Goal: Task Accomplishment & Management: Manage account settings

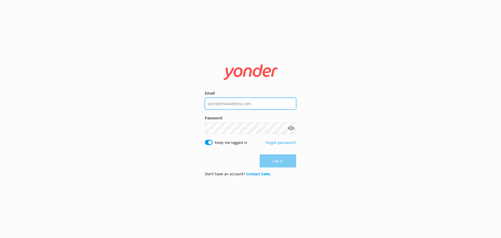
type input "[EMAIL_ADDRESS][DOMAIN_NAME]"
click at [270, 159] on div "Log in" at bounding box center [250, 160] width 91 height 13
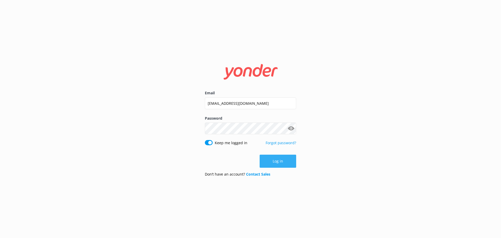
click at [281, 162] on button "Log in" at bounding box center [278, 161] width 37 height 13
